Goal: Check status: Check status

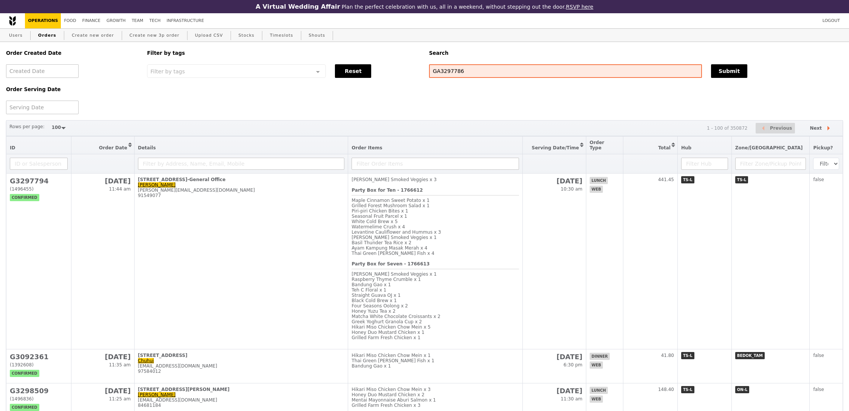
select select "100"
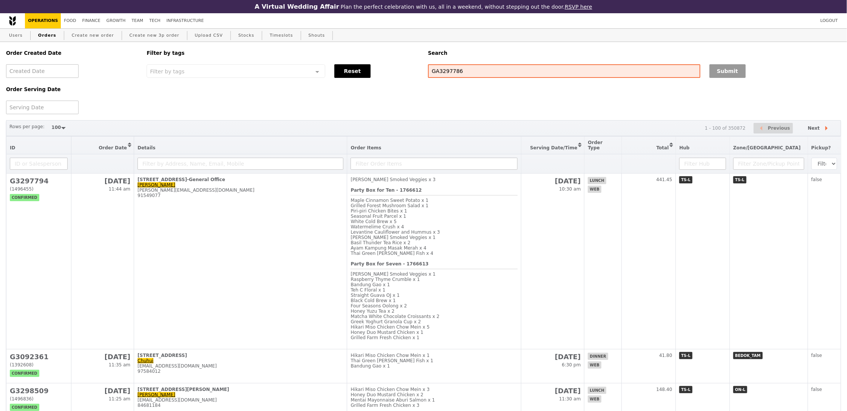
type input "GA3297786"
click at [734, 78] on button "Submit" at bounding box center [728, 71] width 36 height 14
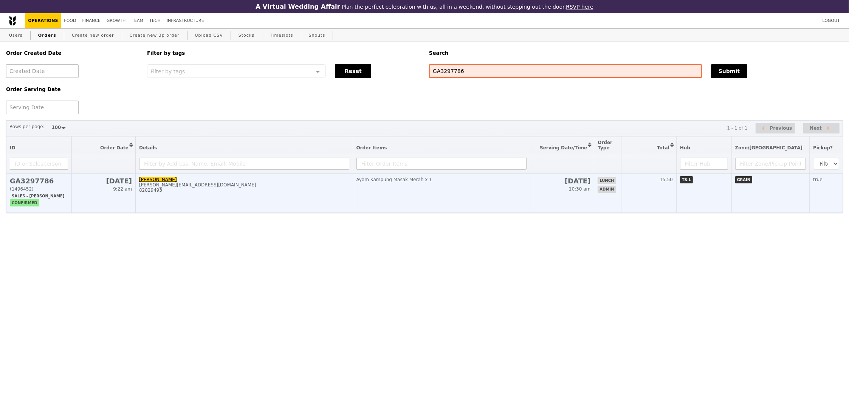
click at [644, 190] on td "15.50" at bounding box center [648, 192] width 55 height 39
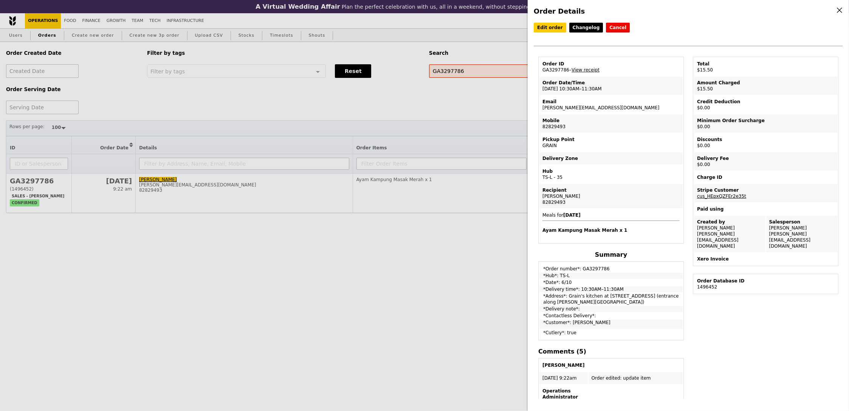
click at [250, 145] on div "Order Details Edit order Changelog Cancel Order ID GA3297786 – View receipt Ord…" at bounding box center [424, 205] width 849 height 411
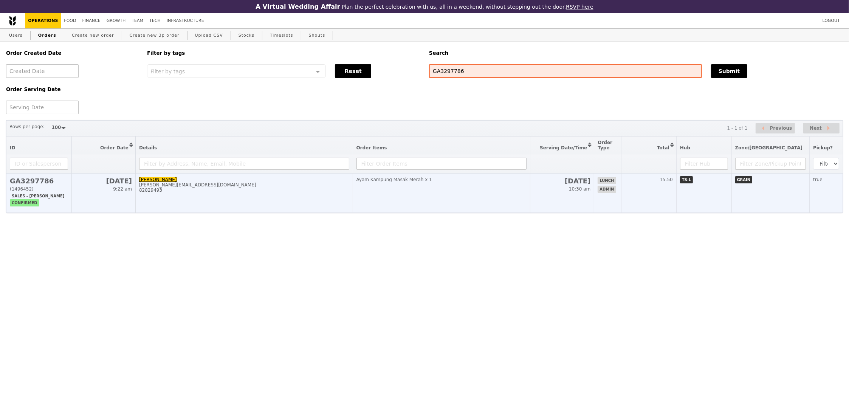
click at [505, 212] on td "Ayam Kampung Masak Merah x 1" at bounding box center [441, 192] width 177 height 39
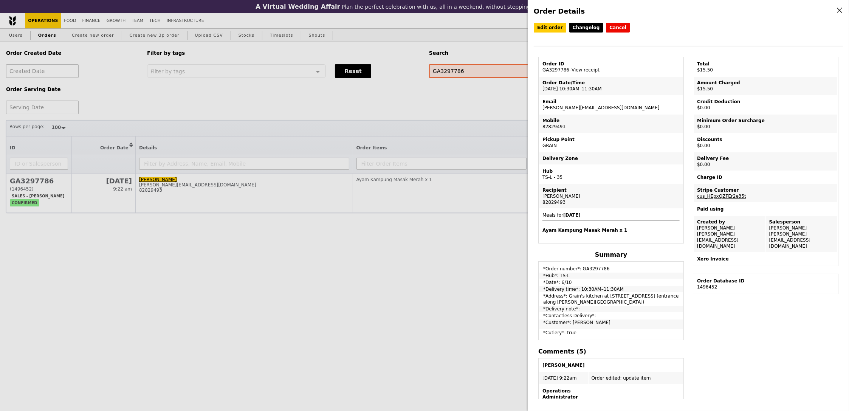
click at [574, 108] on td "Email mary.goh@infineon.com" at bounding box center [610, 105] width 143 height 18
copy td "[PERSON_NAME][EMAIL_ADDRESS][DOMAIN_NAME]"
drag, startPoint x: 275, startPoint y: 114, endPoint x: 194, endPoint y: 85, distance: 86.2
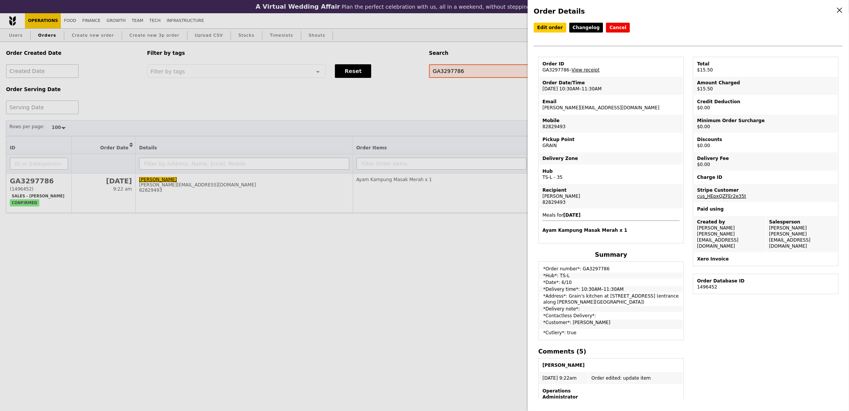
click at [275, 114] on div "Order Details Edit order Changelog Cancel Order ID GA3297786 – View receipt Ord…" at bounding box center [424, 205] width 849 height 411
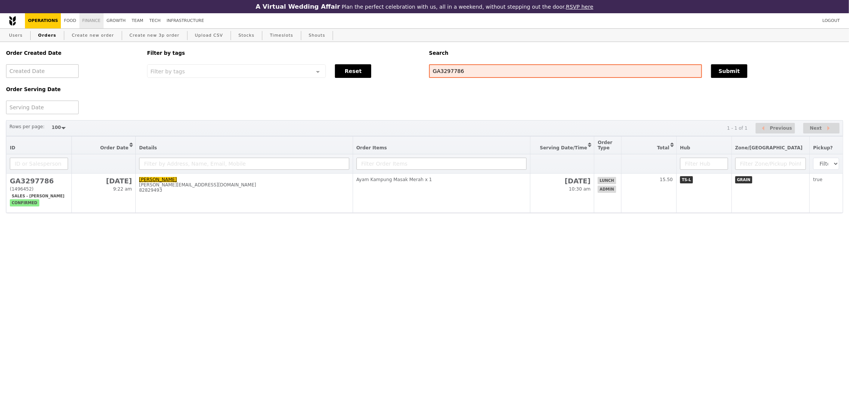
click at [92, 23] on link "Finance" at bounding box center [91, 20] width 24 height 15
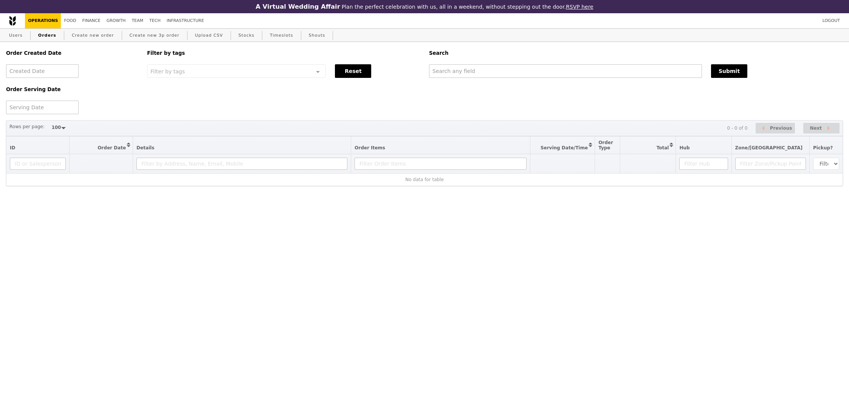
select select "100"
click at [509, 76] on input "text" at bounding box center [565, 71] width 273 height 14
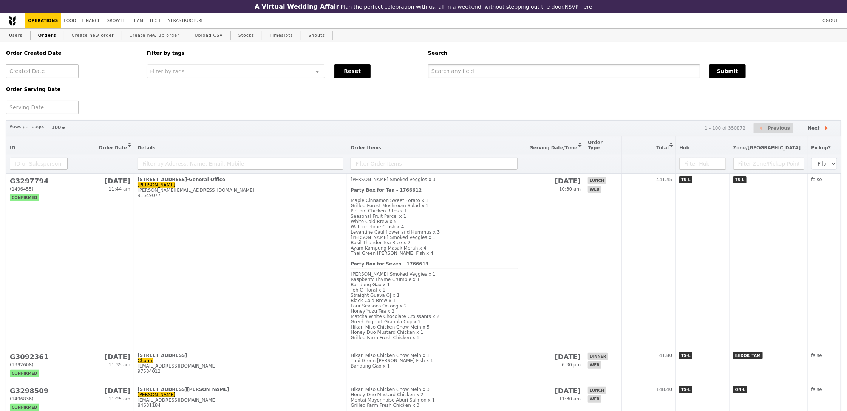
paste input "GA3297786"
type input "GA3297786"
click at [707, 71] on div "Submit" at bounding box center [775, 71] width 141 height 14
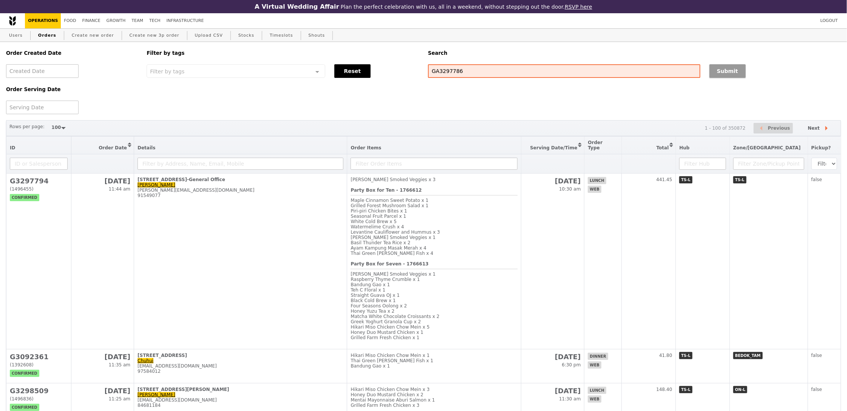
click at [735, 70] on button "Submit" at bounding box center [728, 71] width 36 height 14
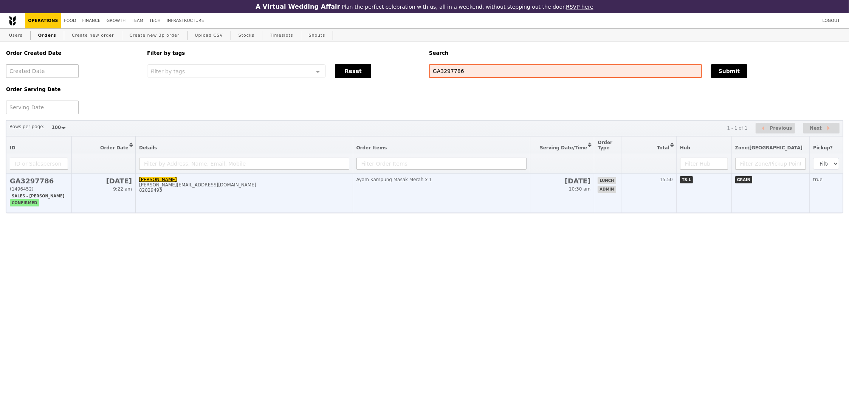
click at [617, 209] on td "lunch admin" at bounding box center [607, 192] width 27 height 39
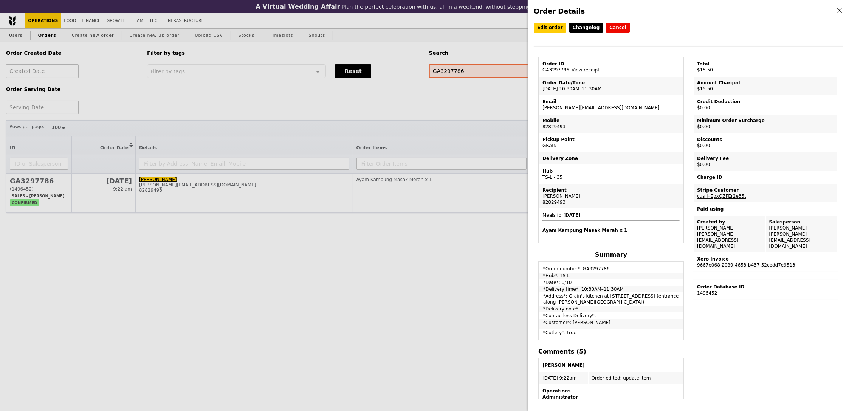
click at [762, 262] on link "9667e068-2089-4653-b437-52cedd7e9513" at bounding box center [746, 264] width 98 height 5
